Goal: Task Accomplishment & Management: Manage account settings

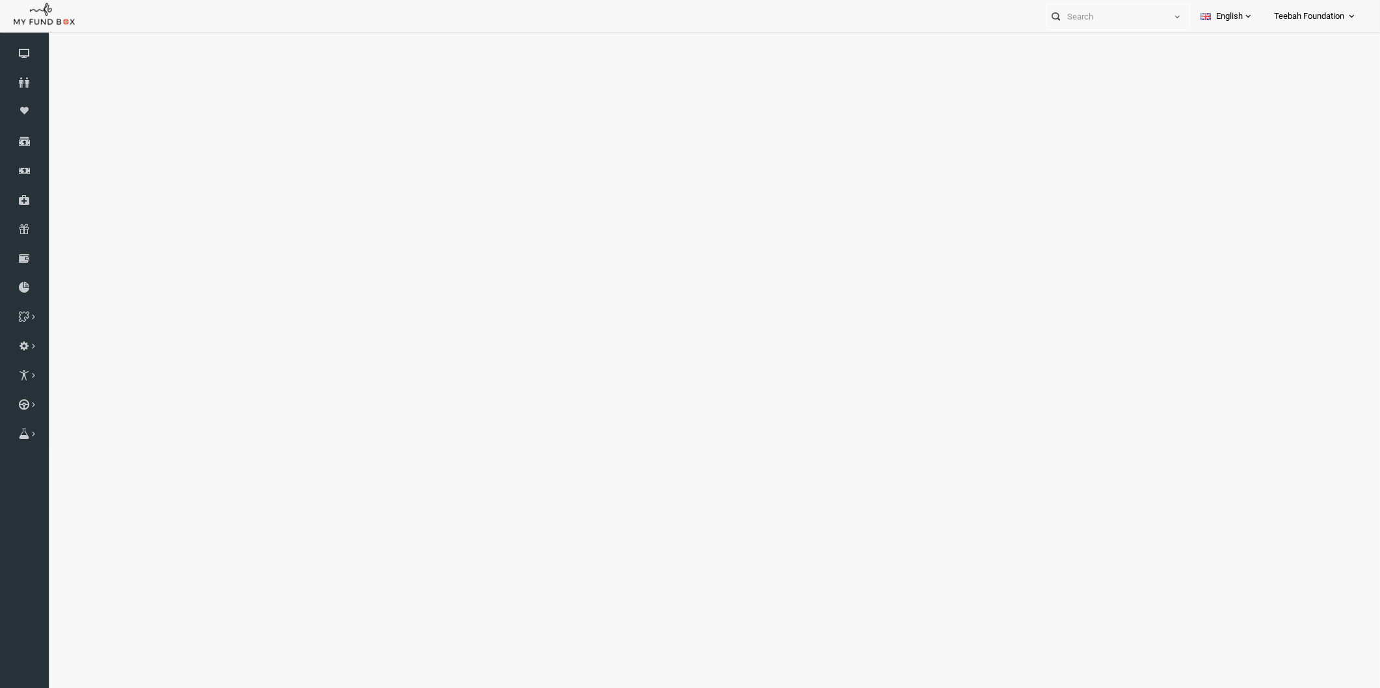
select select "100"
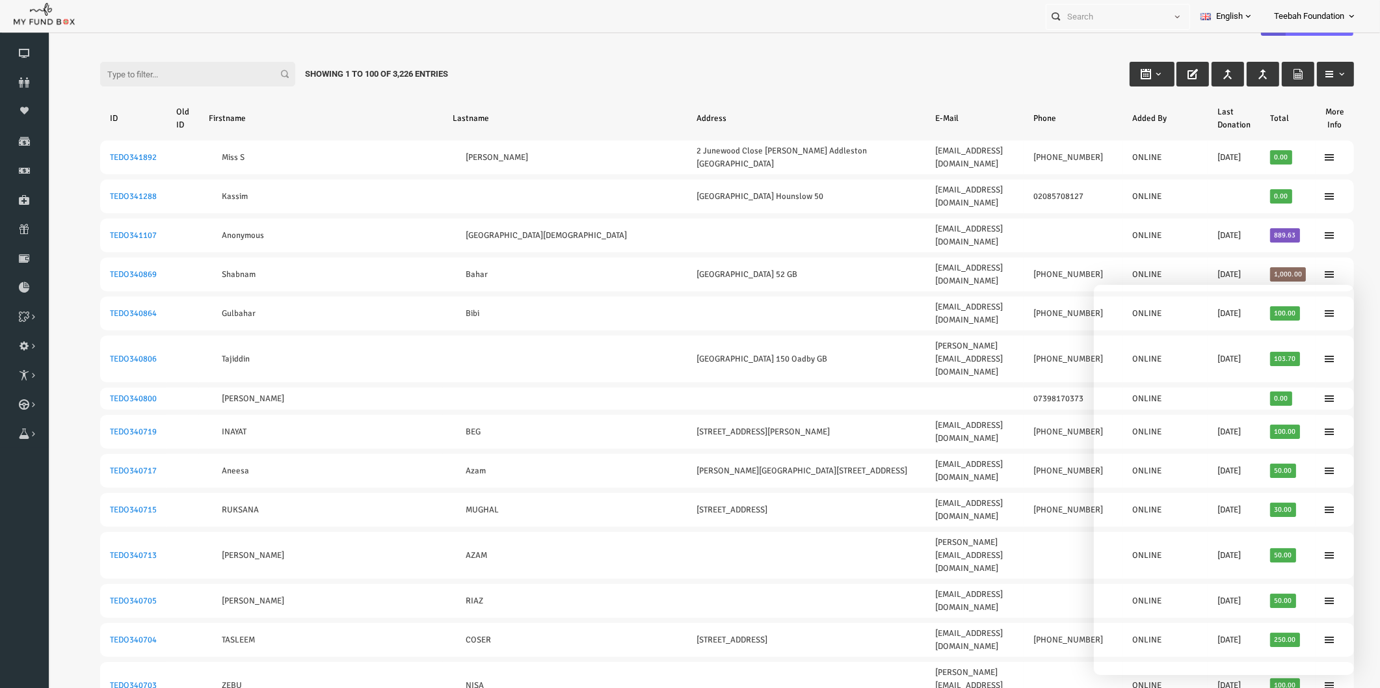
scroll to position [42, 0]
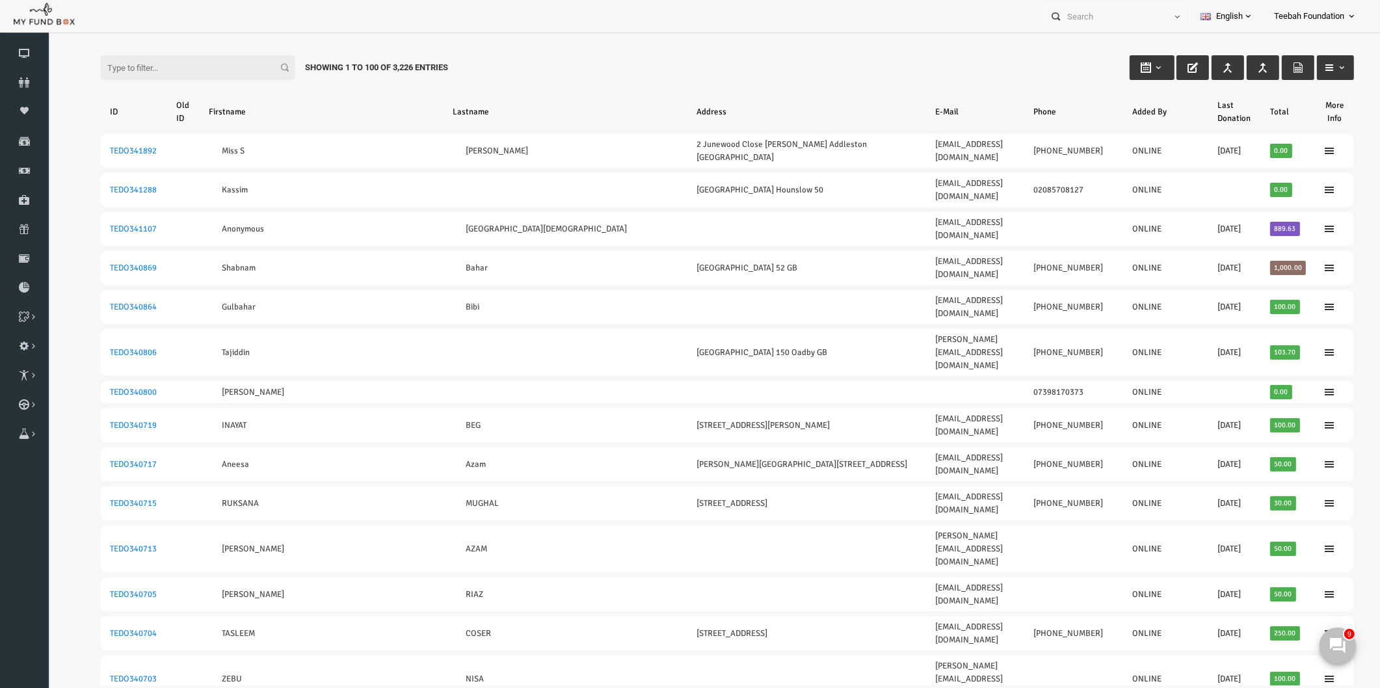
click at [33, 74] on link "Donors" at bounding box center [24, 82] width 49 height 29
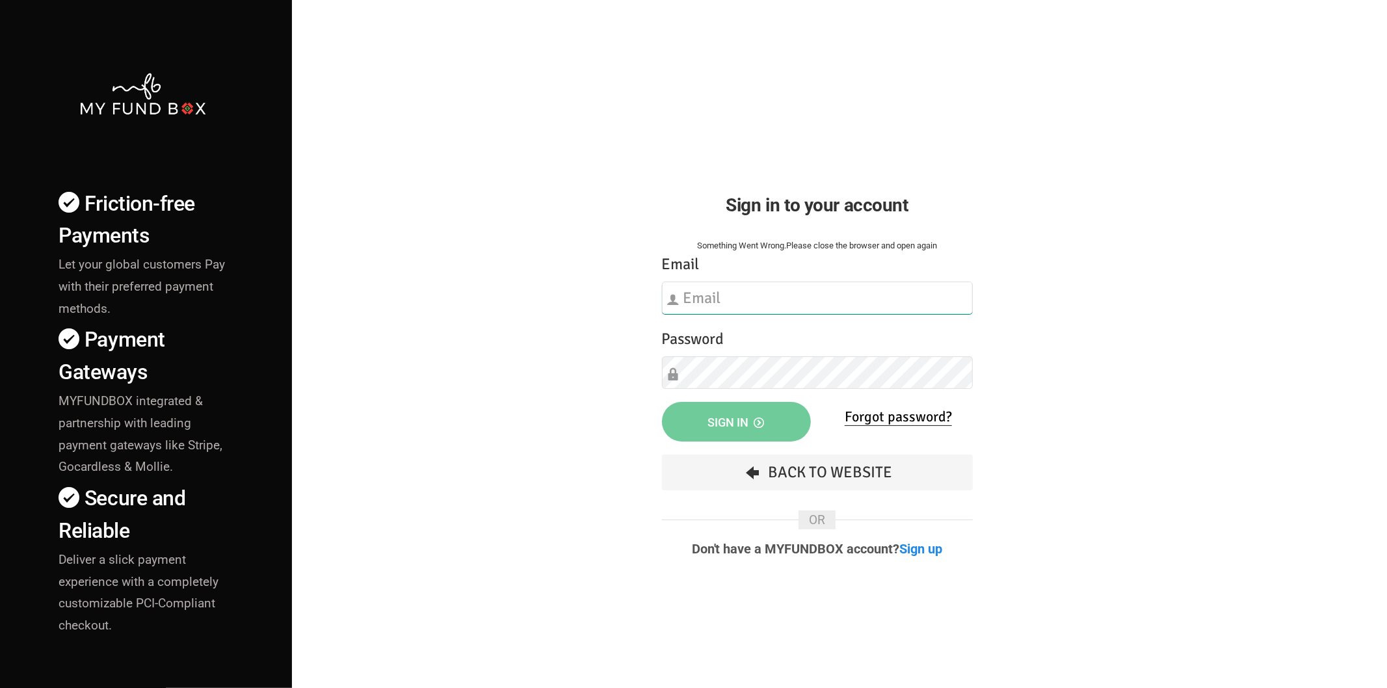
type input "[EMAIL_ADDRESS][DOMAIN_NAME]"
click at [756, 415] on button "Sign in" at bounding box center [736, 422] width 149 height 40
